Goal: Transaction & Acquisition: Book appointment/travel/reservation

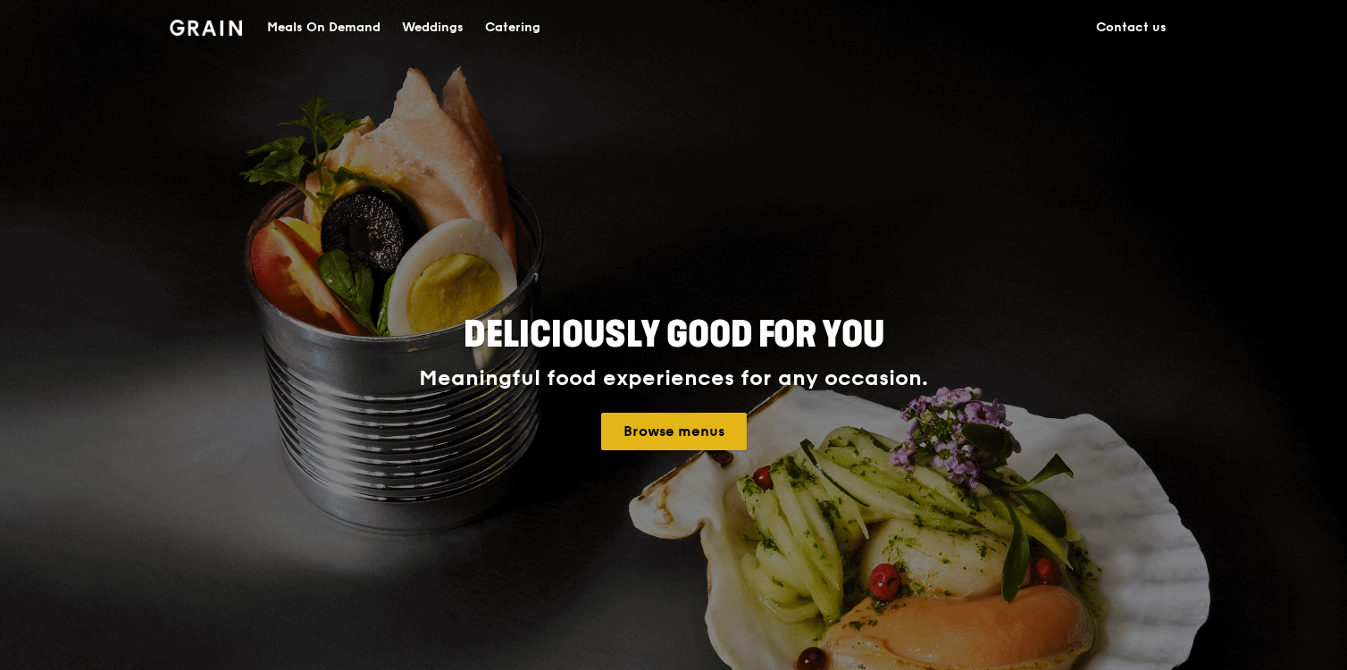
click at [655, 428] on link "Browse menus" at bounding box center [674, 432] width 146 height 38
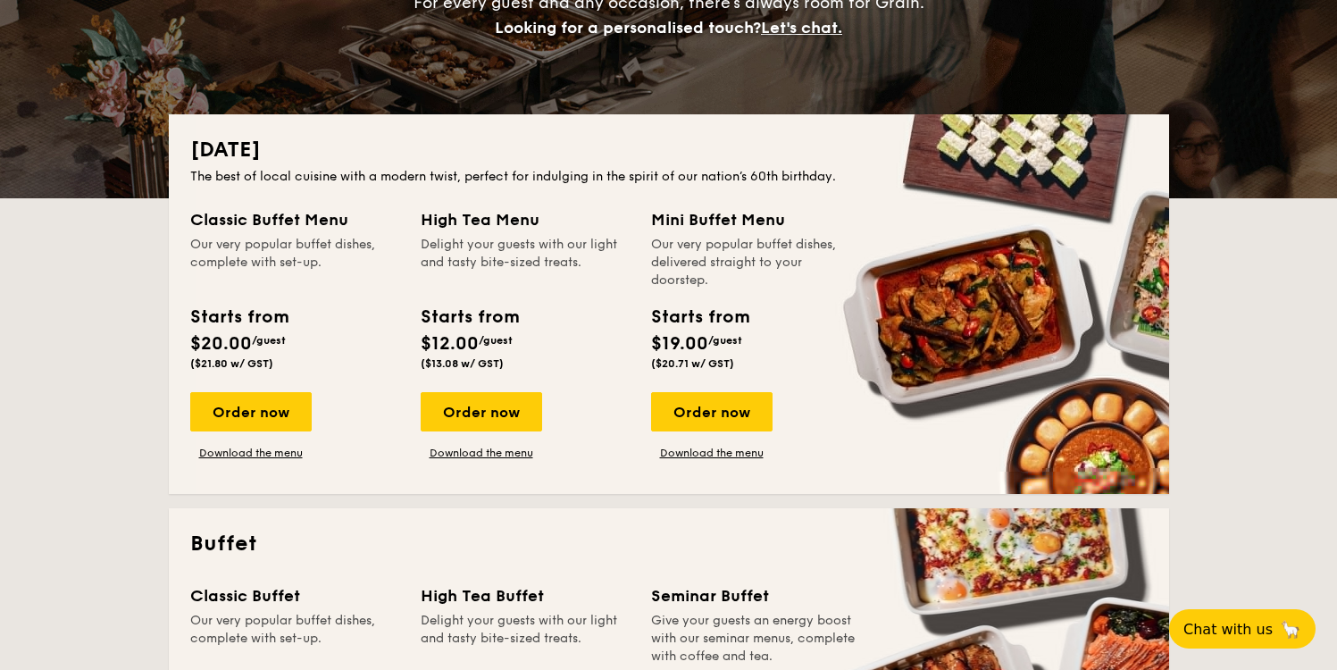
scroll to position [312, 0]
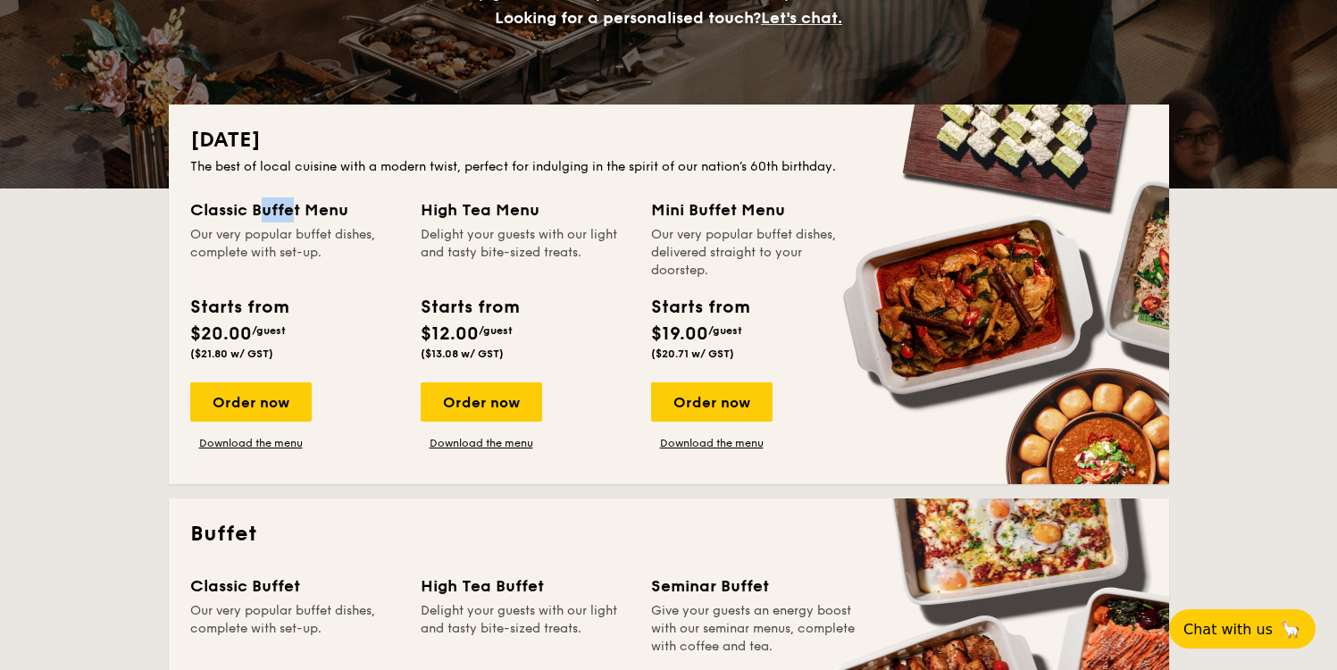
drag, startPoint x: 210, startPoint y: 210, endPoint x: 256, endPoint y: 223, distance: 47.5
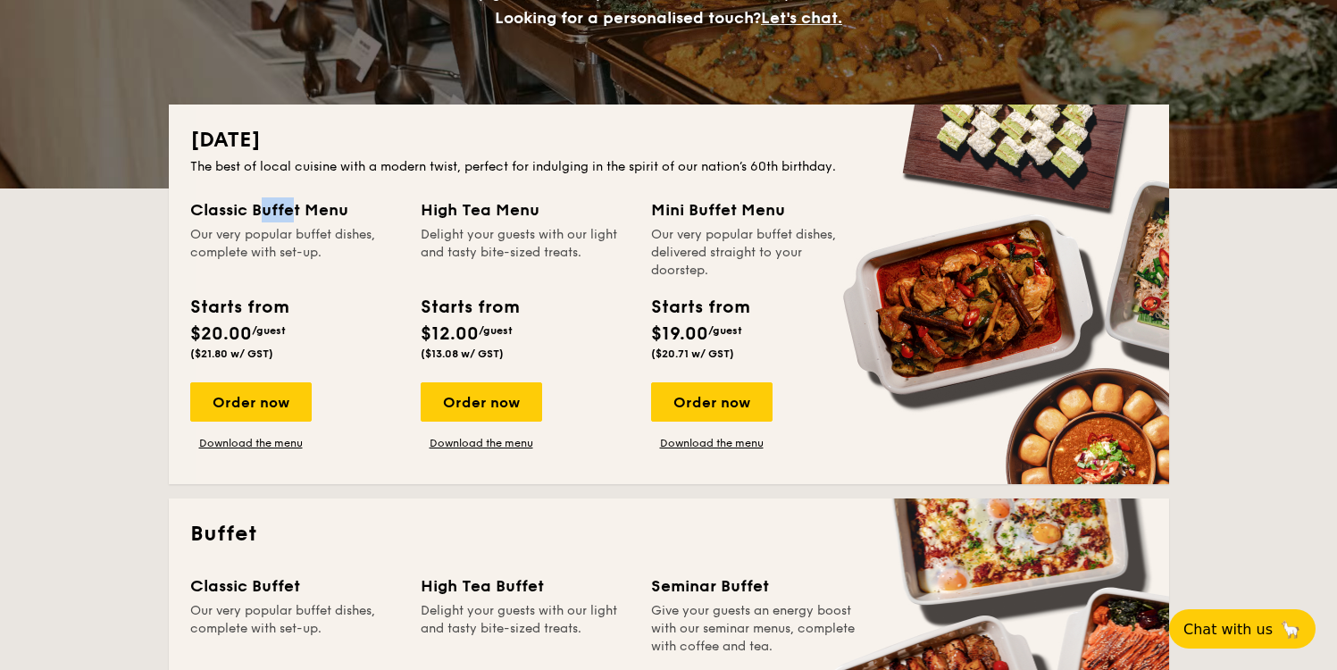
click at [250, 222] on div "Classic Buffet Menu" at bounding box center [294, 209] width 209 height 25
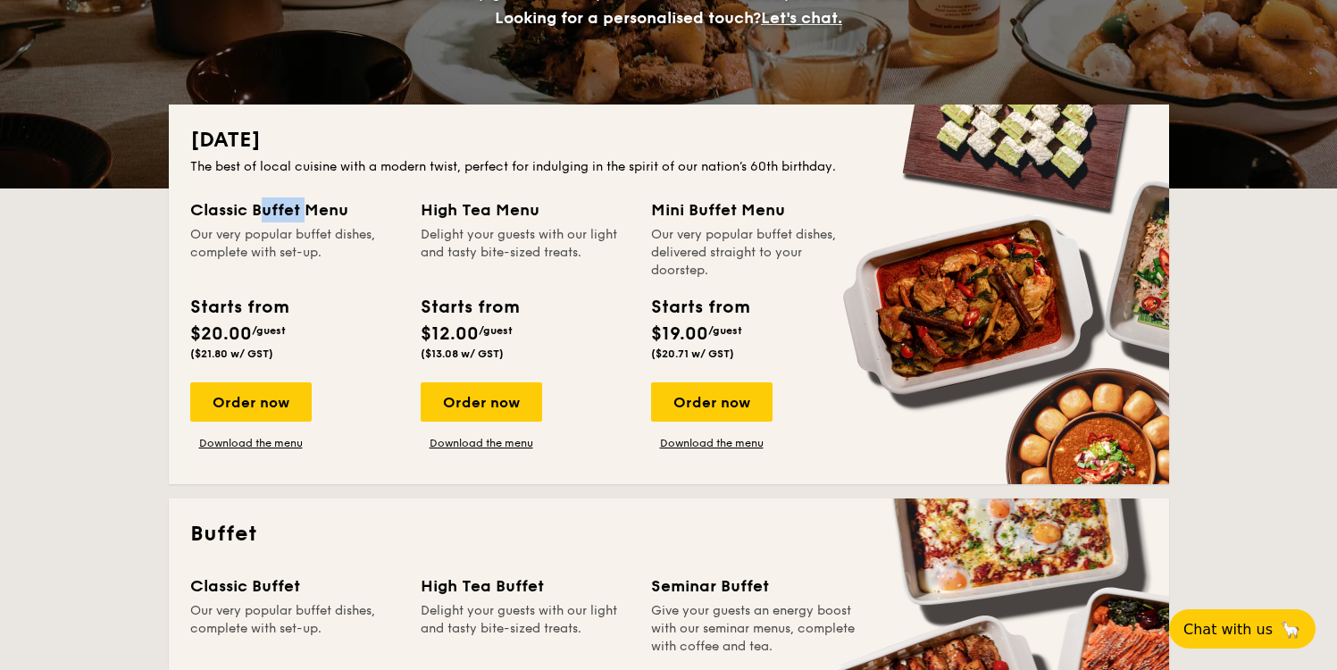
click at [256, 223] on div "Classic Buffet Menu Our very popular buffet dishes, complete with set-up." at bounding box center [294, 238] width 209 height 82
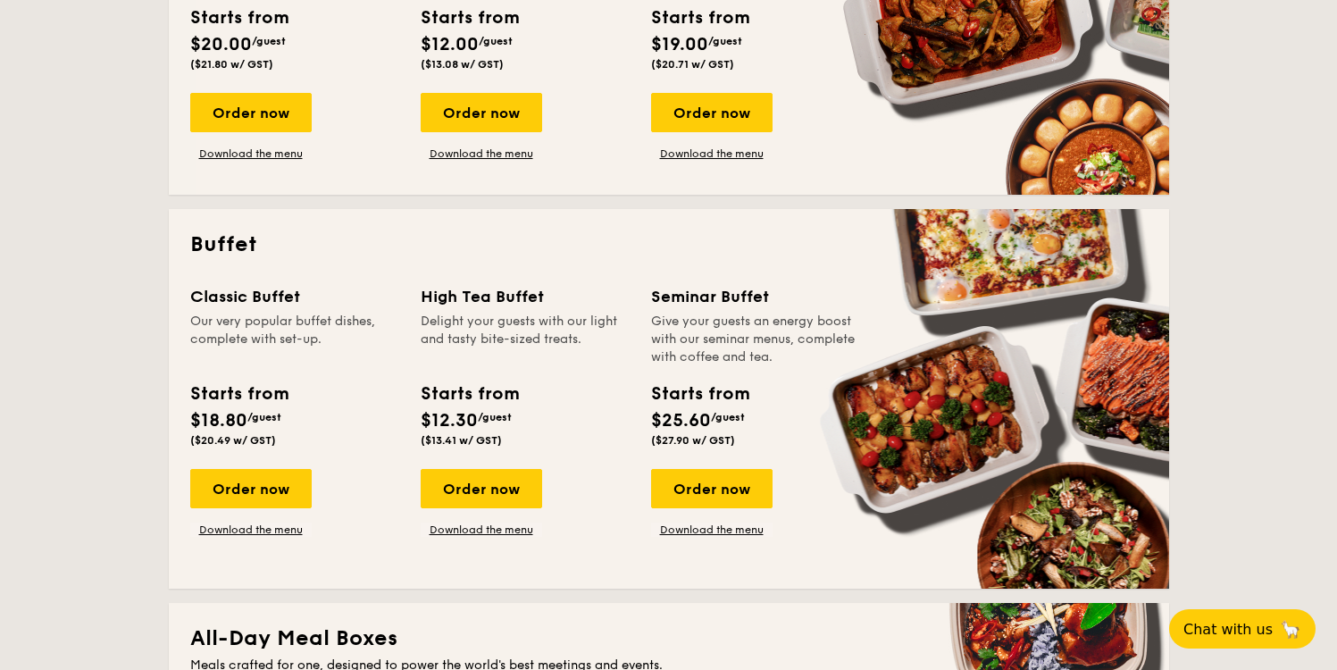
scroll to position [600, 0]
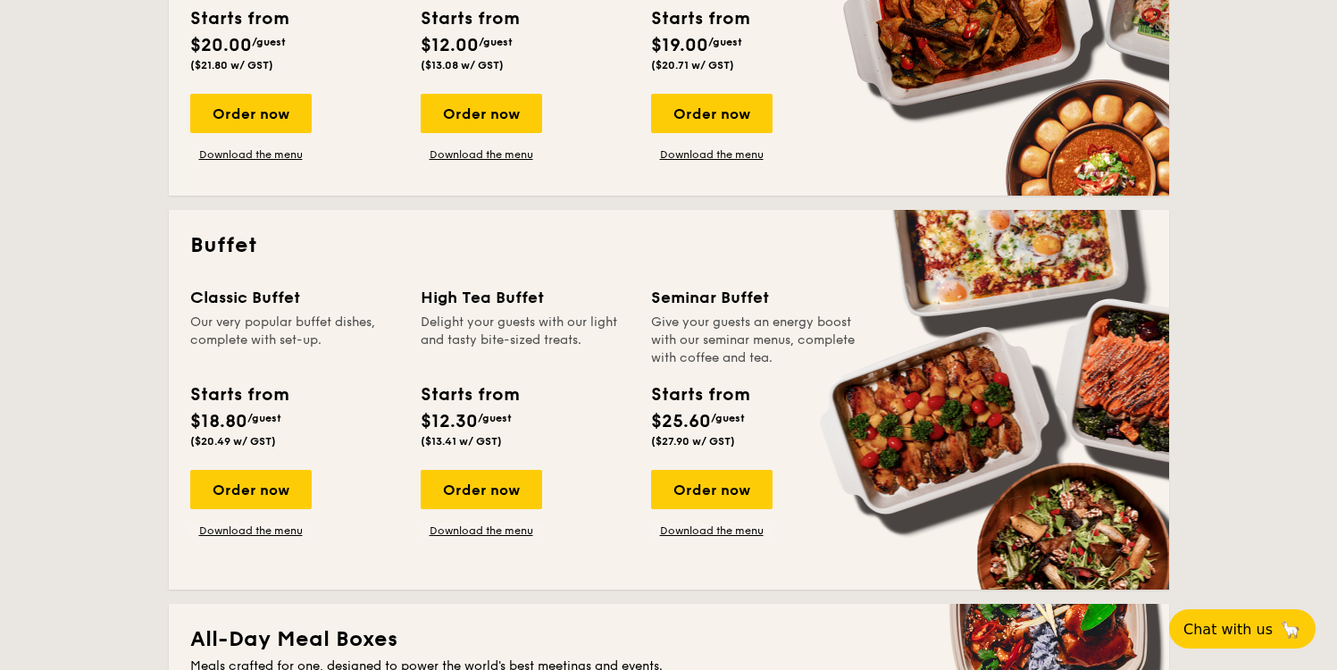
drag, startPoint x: 402, startPoint y: 293, endPoint x: 557, endPoint y: 495, distance: 254.3
click at [551, 490] on div "Classic Buffet Our very popular buffet dishes, complete with set-up. Starts fro…" at bounding box center [669, 426] width 958 height 283
click at [509, 372] on div "High Tea Buffet Delight your guests with our light and tasty bite-sized treats.…" at bounding box center [525, 370] width 209 height 171
drag, startPoint x: 558, startPoint y: 454, endPoint x: 490, endPoint y: 215, distance: 248.3
click at [490, 214] on div "Buffet Classic Buffet Our very popular buffet dishes, complete with set-up. Sta…" at bounding box center [669, 400] width 1001 height 380
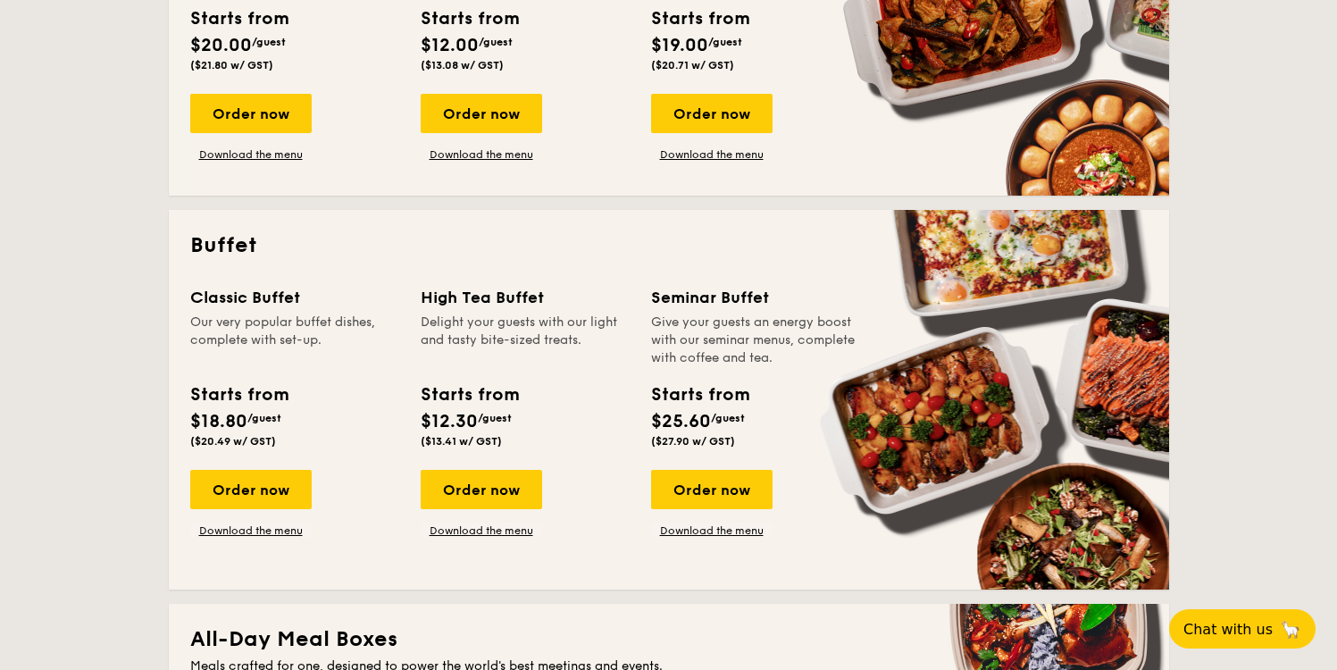
click at [520, 299] on div "High Tea Buffet" at bounding box center [525, 297] width 209 height 25
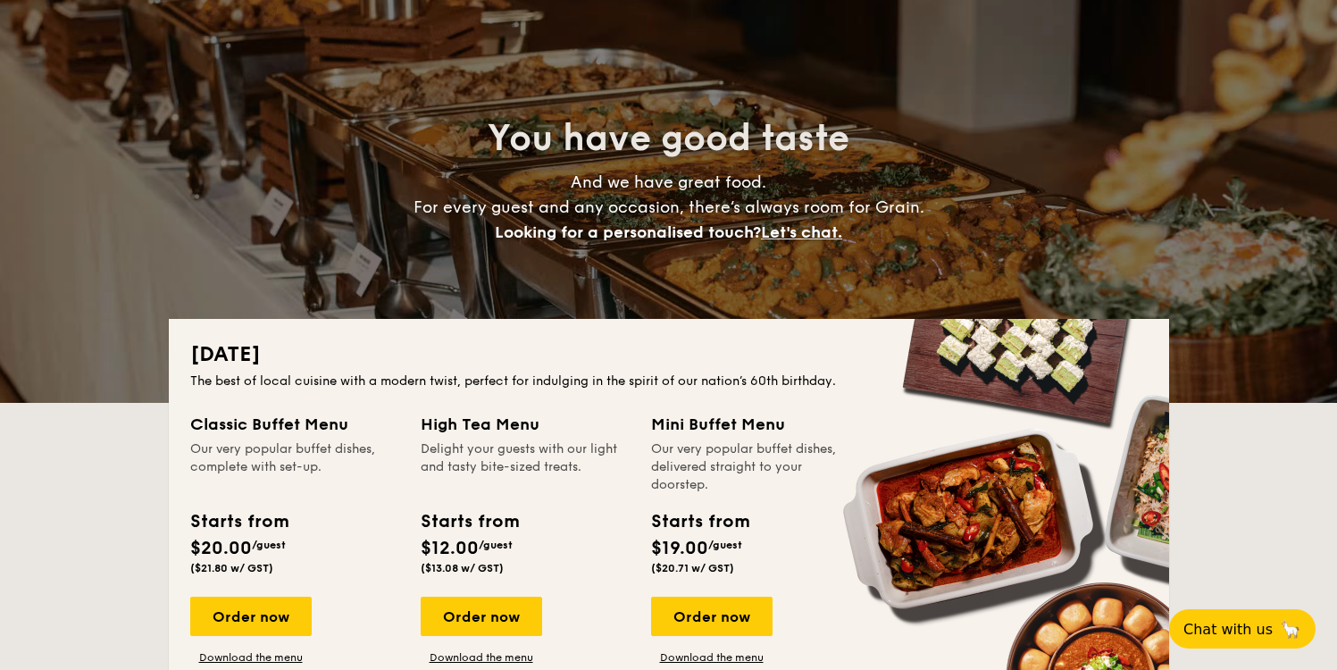
scroll to position [0, 0]
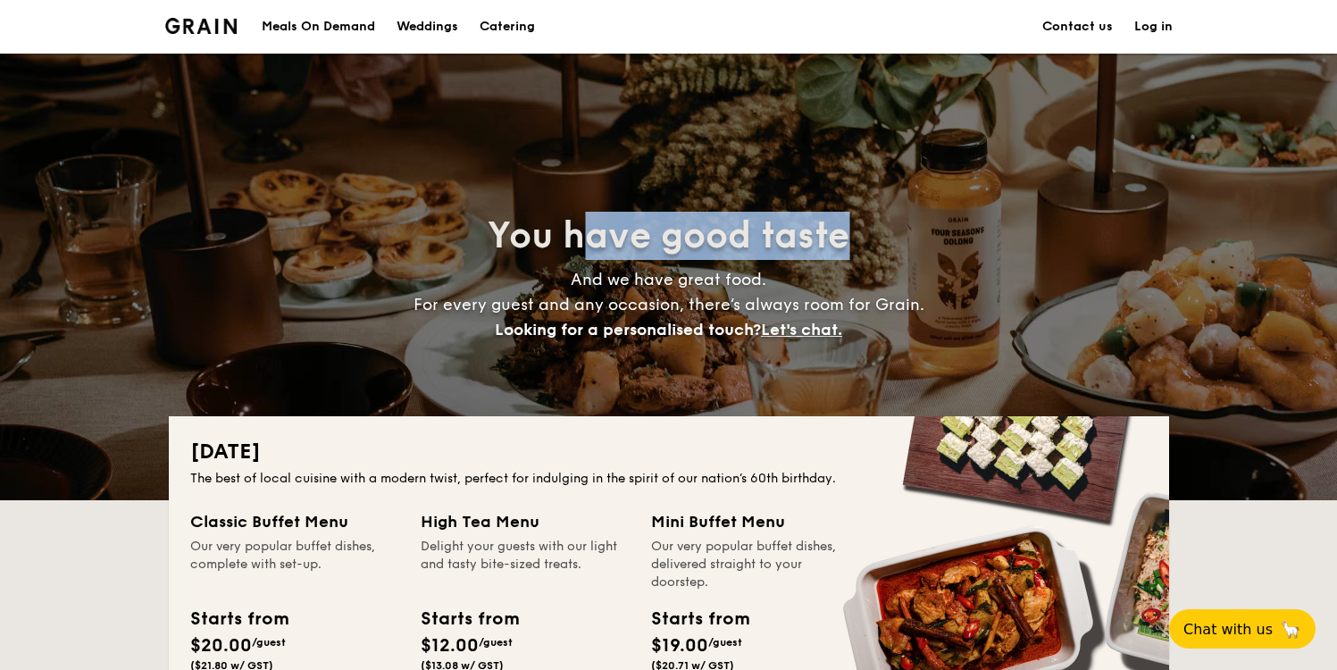
drag, startPoint x: 581, startPoint y: 230, endPoint x: 955, endPoint y: 246, distance: 374.7
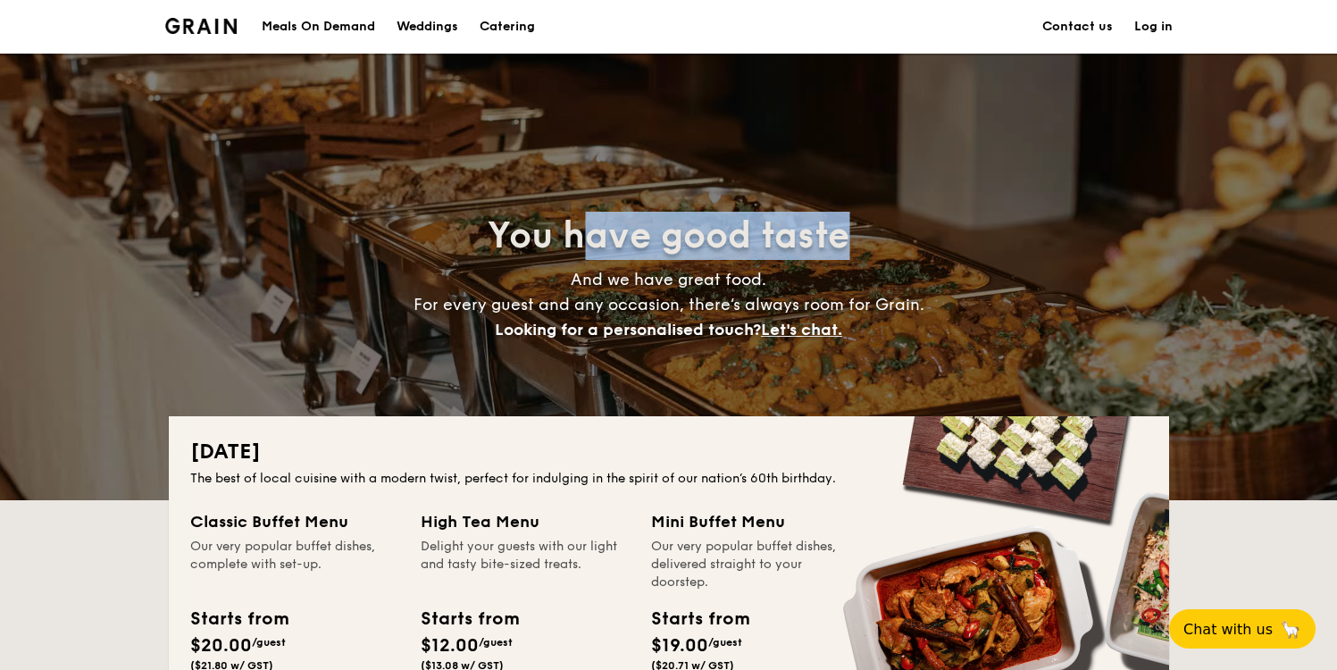
click at [952, 246] on h2 "You have good taste" at bounding box center [669, 236] width 800 height 48
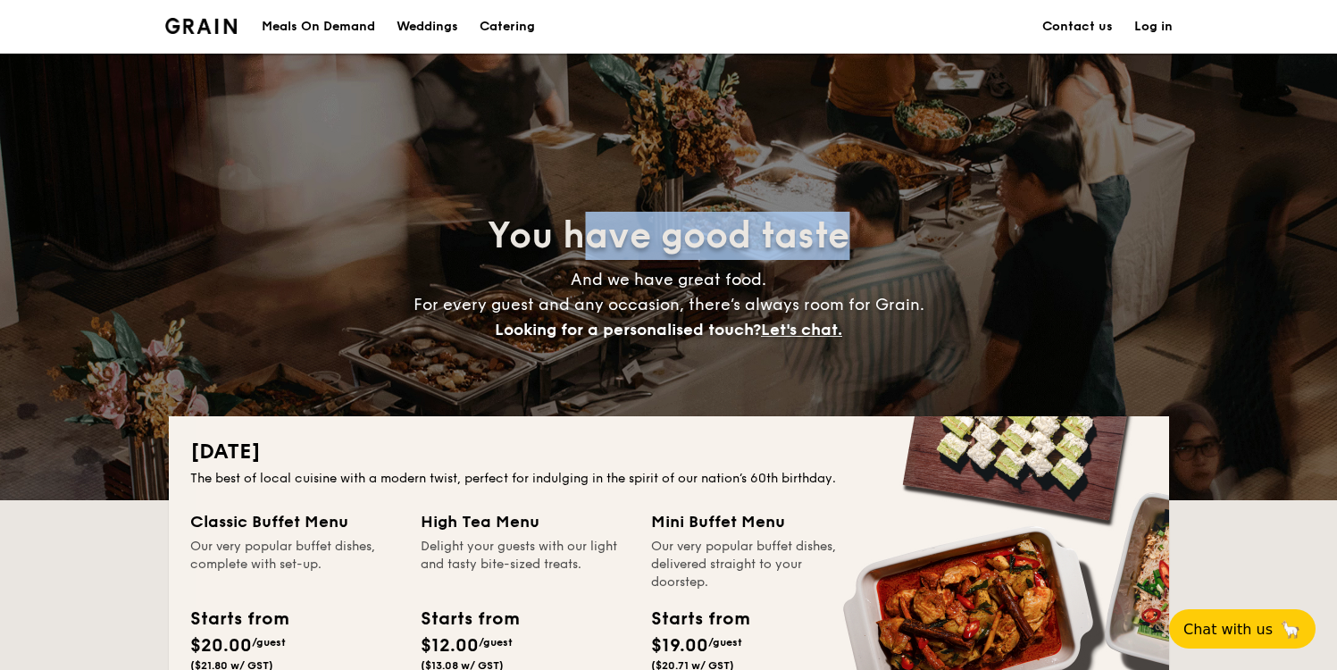
click at [955, 246] on h2 "You have good taste" at bounding box center [669, 236] width 800 height 48
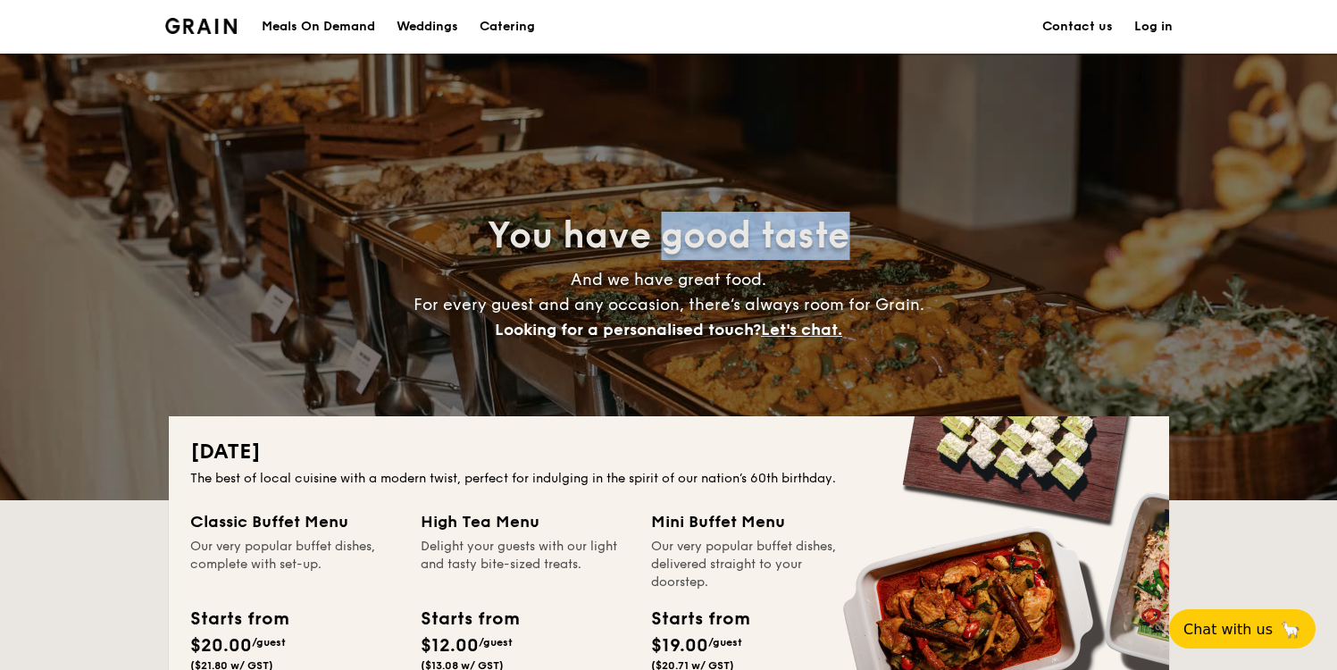
drag, startPoint x: 955, startPoint y: 246, endPoint x: 709, endPoint y: 218, distance: 247.2
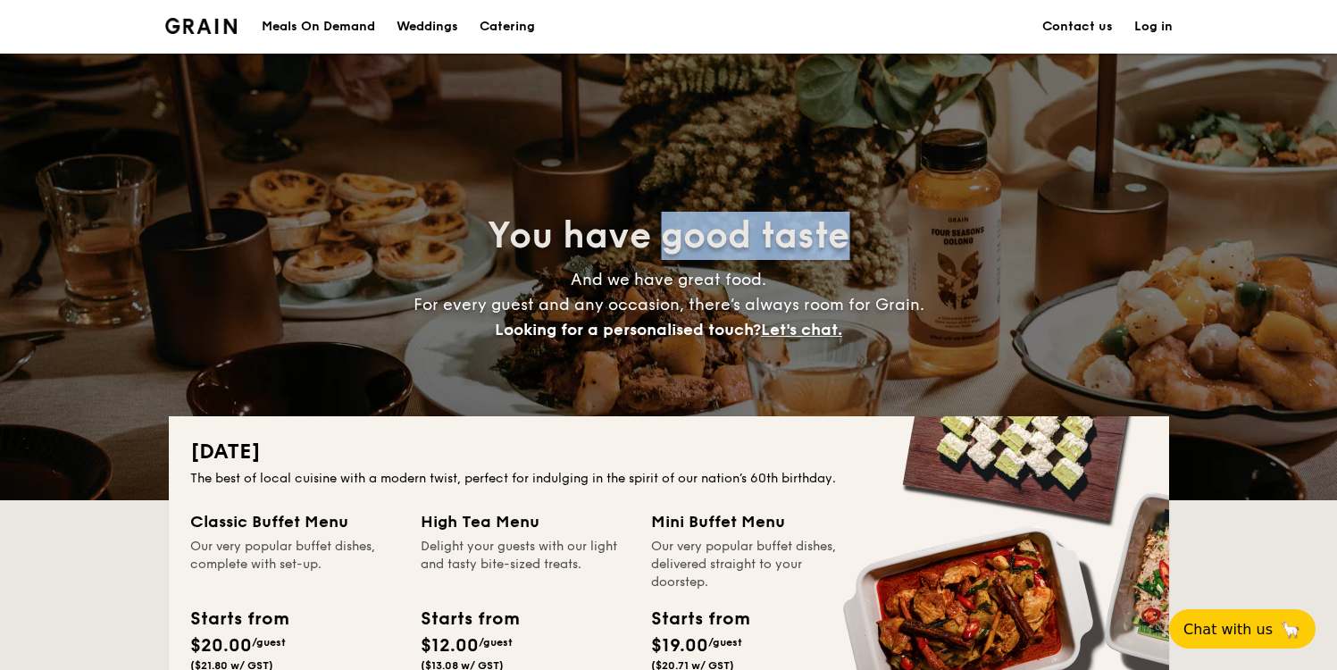
click at [715, 219] on h2 "You have good taste" at bounding box center [669, 236] width 800 height 48
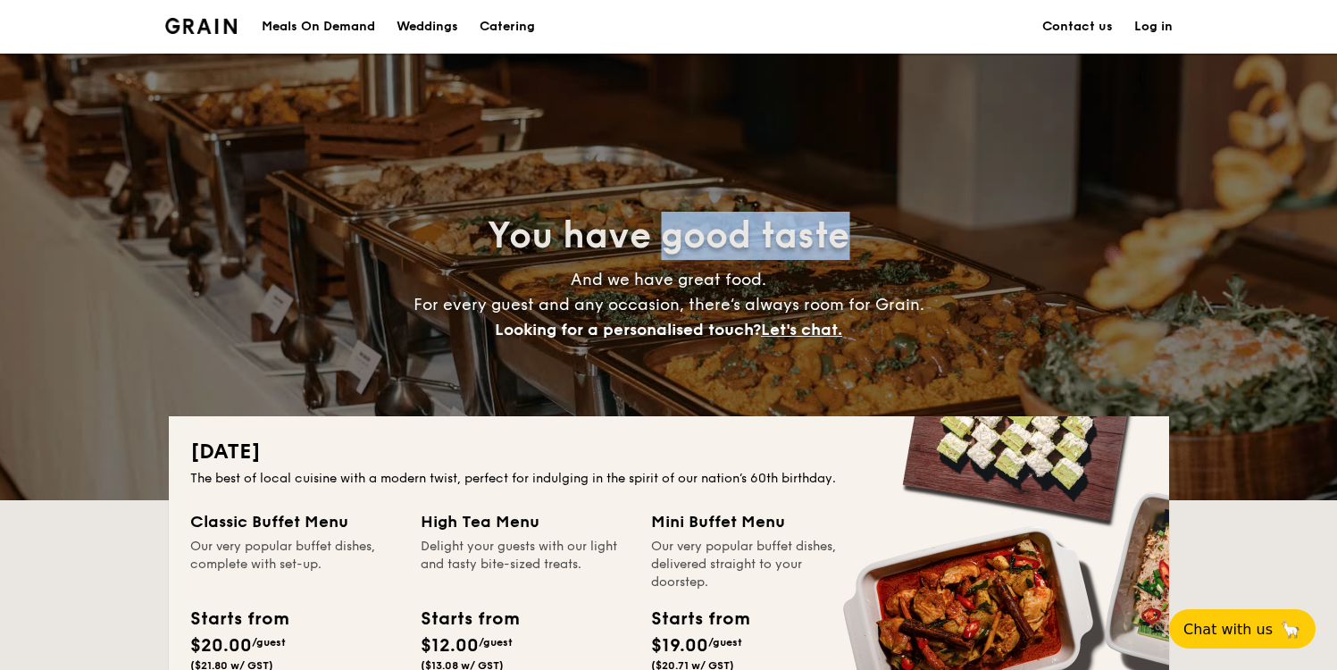
click at [709, 218] on span "You have good taste" at bounding box center [669, 235] width 362 height 43
